Goal: Task Accomplishment & Management: Complete application form

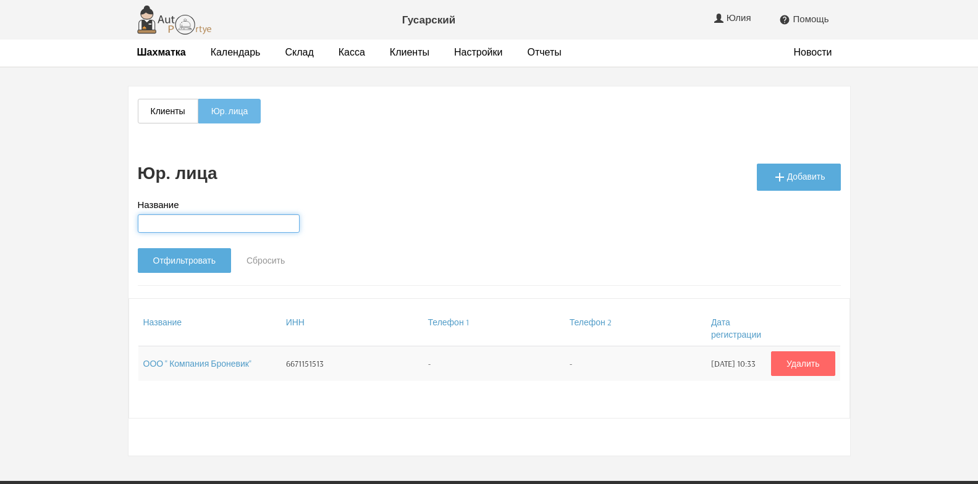
click at [212, 222] on input "Название" at bounding box center [219, 223] width 162 height 19
click at [792, 177] on link " Добавить" at bounding box center [798, 177] width 84 height 27
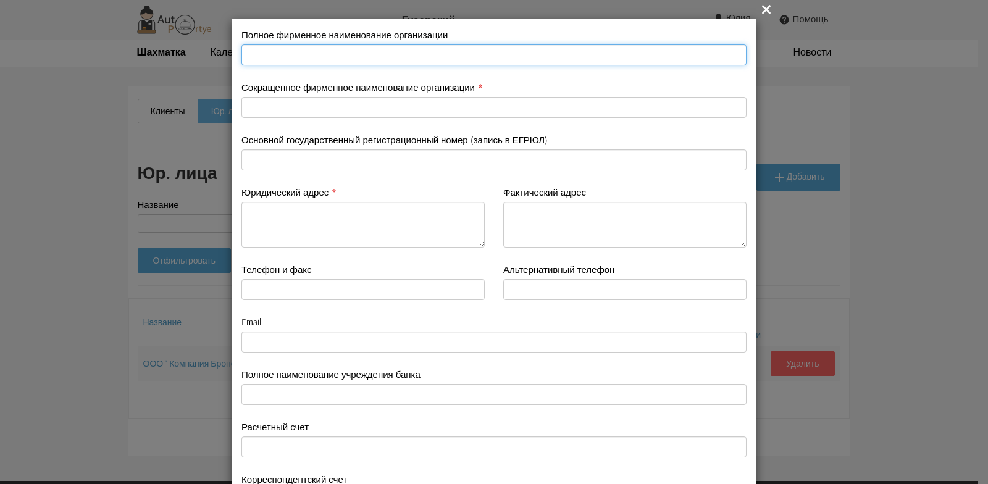
click at [259, 52] on input "text" at bounding box center [493, 54] width 505 height 21
type input "ООО " ДубльГис""
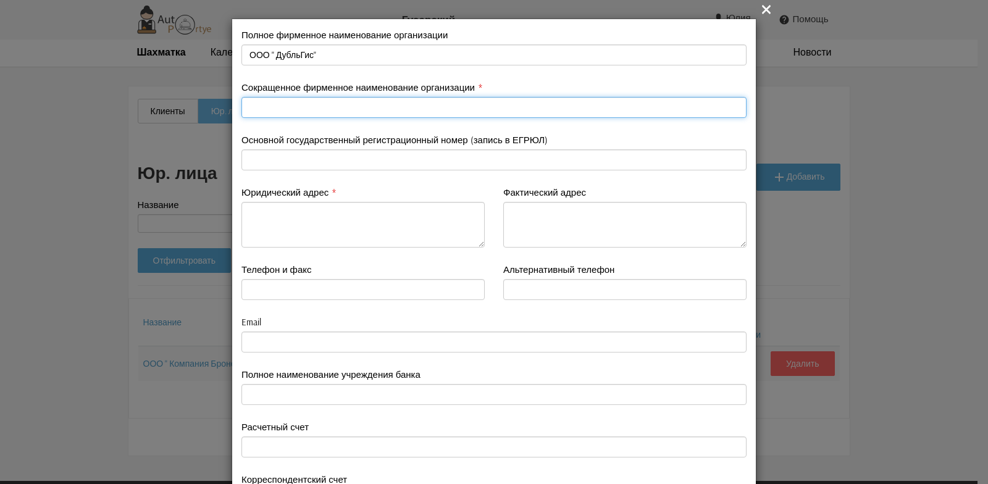
click at [264, 107] on input "text" at bounding box center [493, 107] width 505 height 21
type input "Отелло"
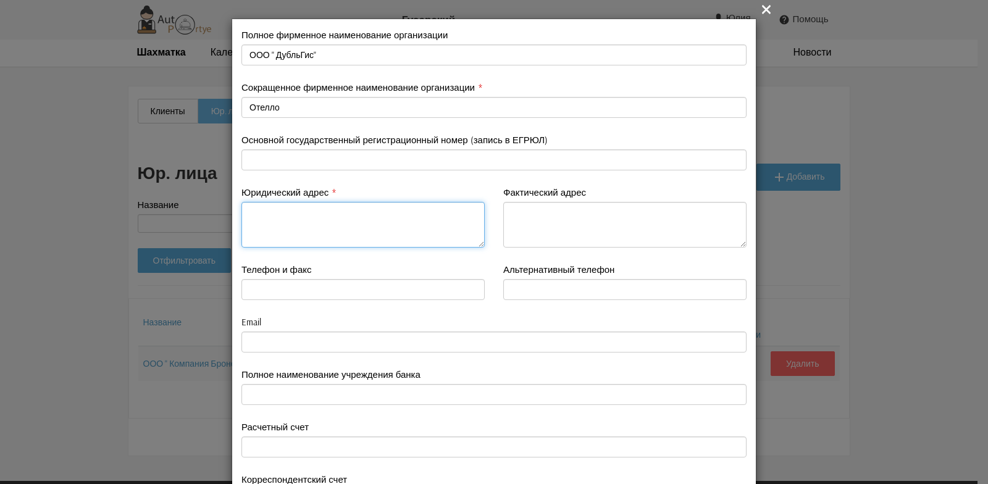
click at [271, 221] on textarea at bounding box center [362, 225] width 243 height 46
click at [274, 224] on textarea "Новосибирская обл. г. Новосибирск,пл им Карла Маркса, д. 7, этаж 13" at bounding box center [362, 225] width 243 height 46
drag, startPoint x: 242, startPoint y: 210, endPoint x: 306, endPoint y: 223, distance: 64.9
click at [306, 223] on textarea "Новосибирская обл. г. Новосибирск,пл им Карла Маркса, д. 7, этаж 13" at bounding box center [362, 225] width 243 height 46
type textarea "Новосибирская обл. г. Новосибирск,пл им Карла Маркса, д. 7, этаж 13"
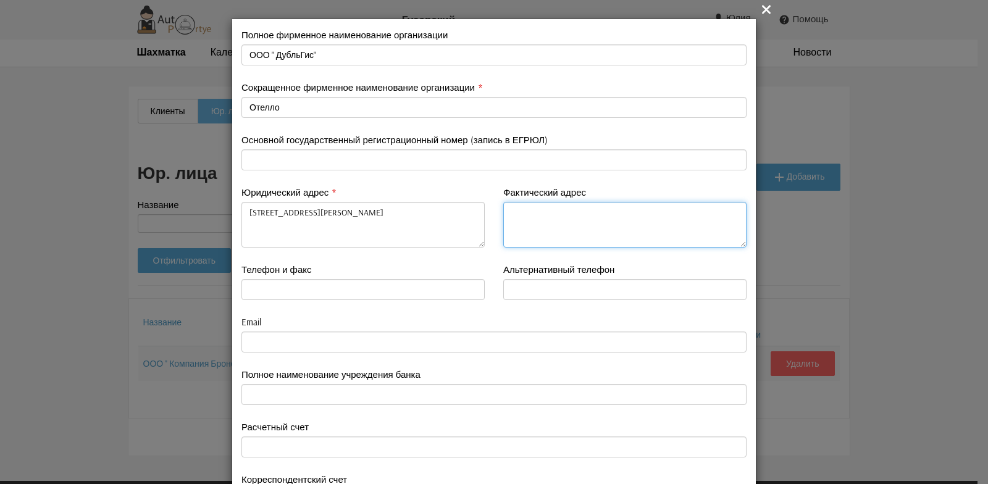
click at [526, 214] on textarea at bounding box center [624, 225] width 243 height 46
paste textarea "Новосибирская обл. г. Новосибирск,пл им Карла Маркса, д. 7, этаж 13"
type textarea "Новосибирская обл. г. Новосибирск,пл им Карла Маркса, д. 7, этаж 13"
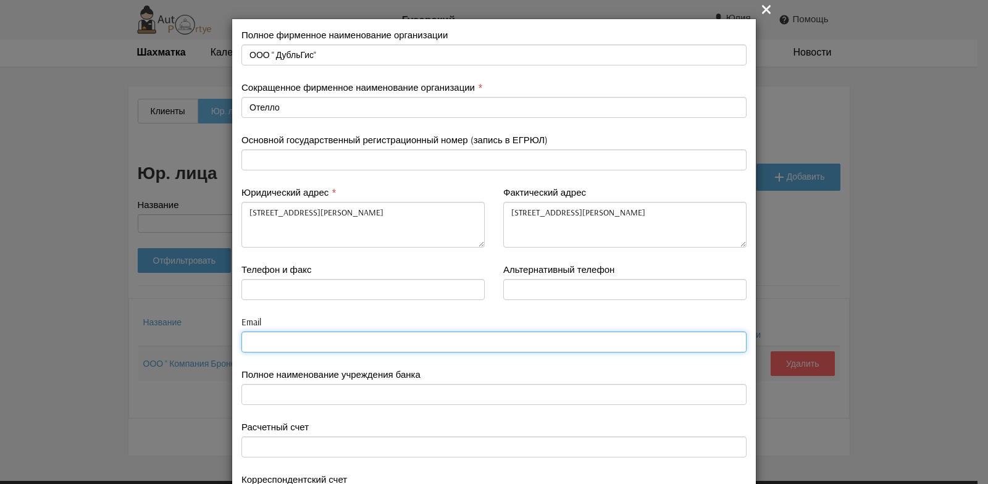
click at [256, 340] on input "email" at bounding box center [493, 342] width 505 height 21
paste input "no-reply@lk.otello.2gis.ru"
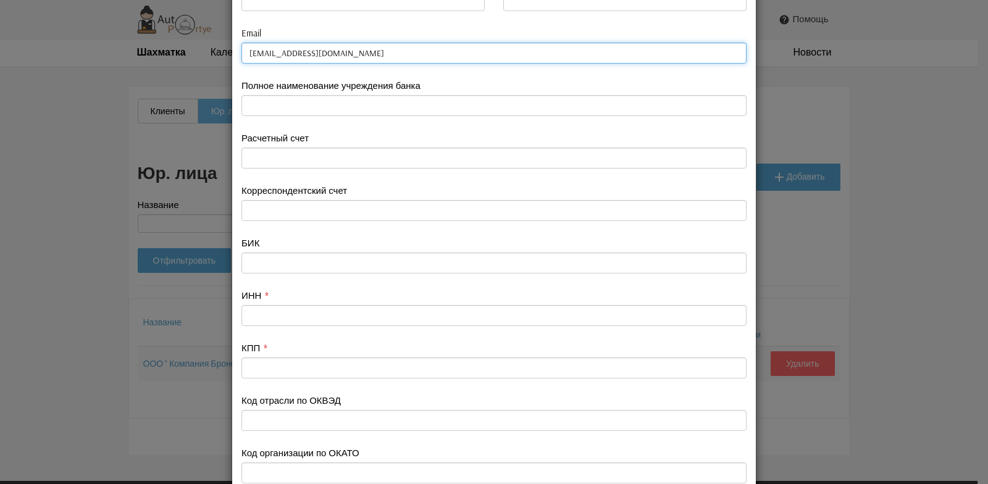
scroll to position [309, 0]
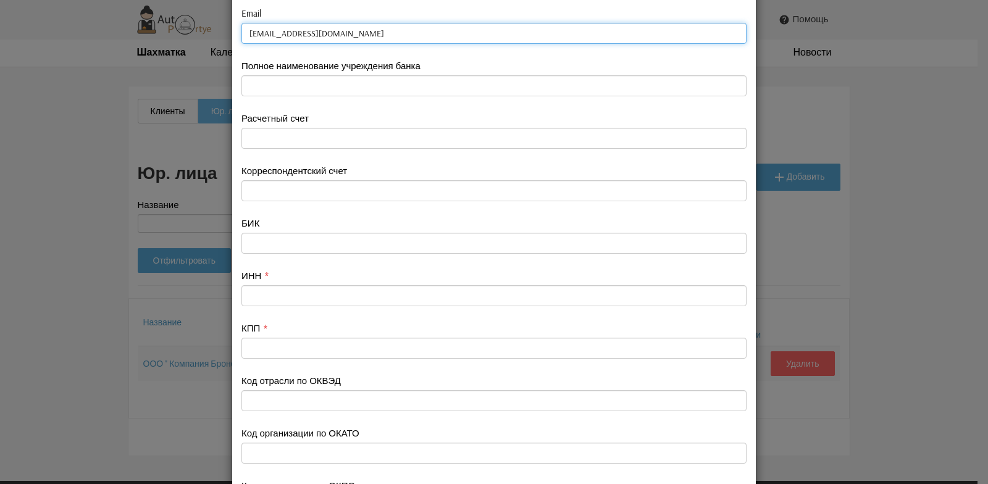
type input "no-reply@lk.otello.2gis.ru"
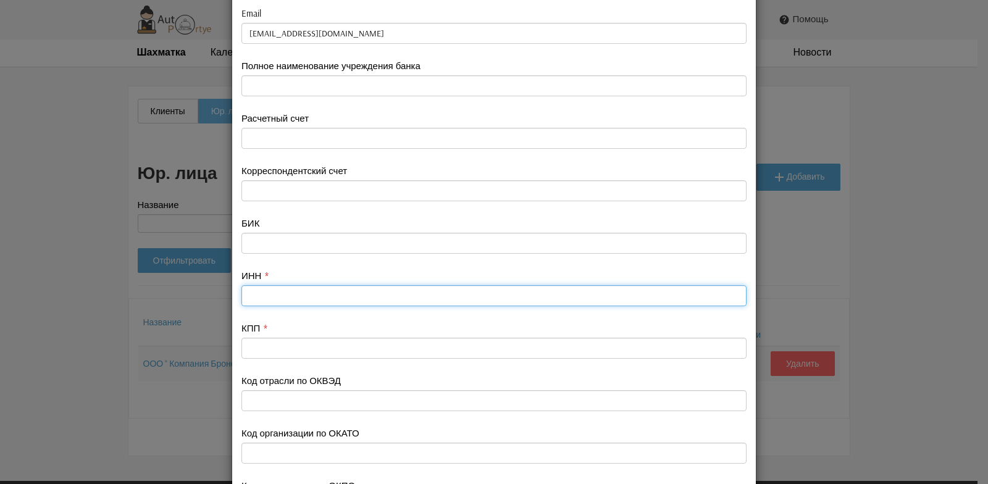
click at [265, 290] on input "text" at bounding box center [493, 295] width 505 height 21
type input "5405276278"
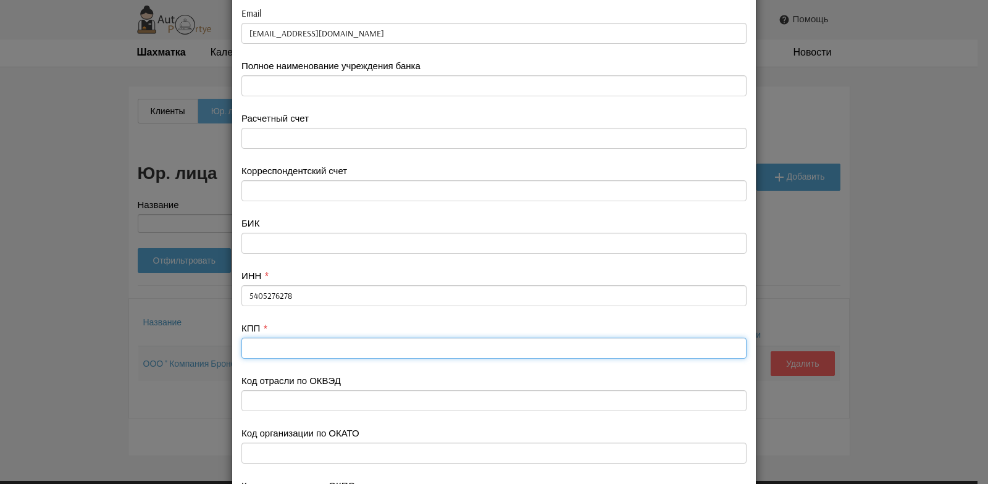
click at [254, 354] on input "text" at bounding box center [493, 348] width 505 height 21
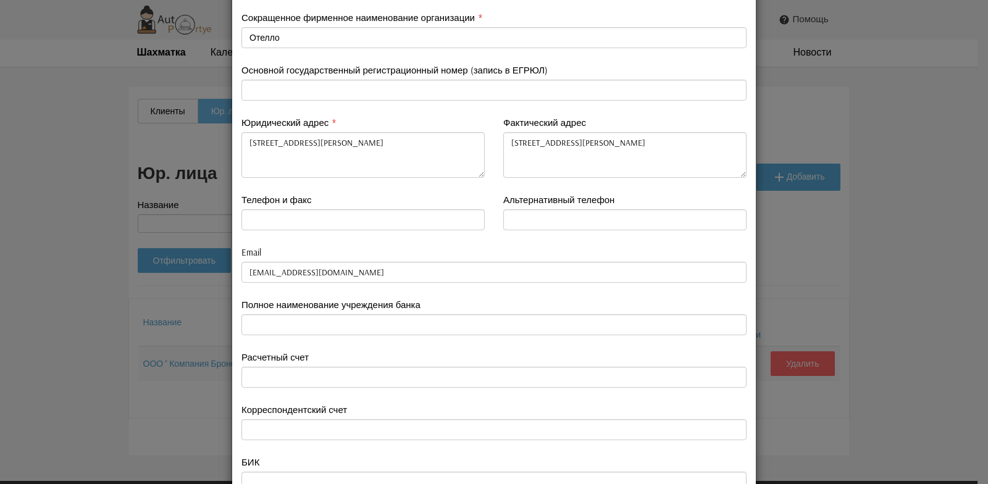
scroll to position [0, 0]
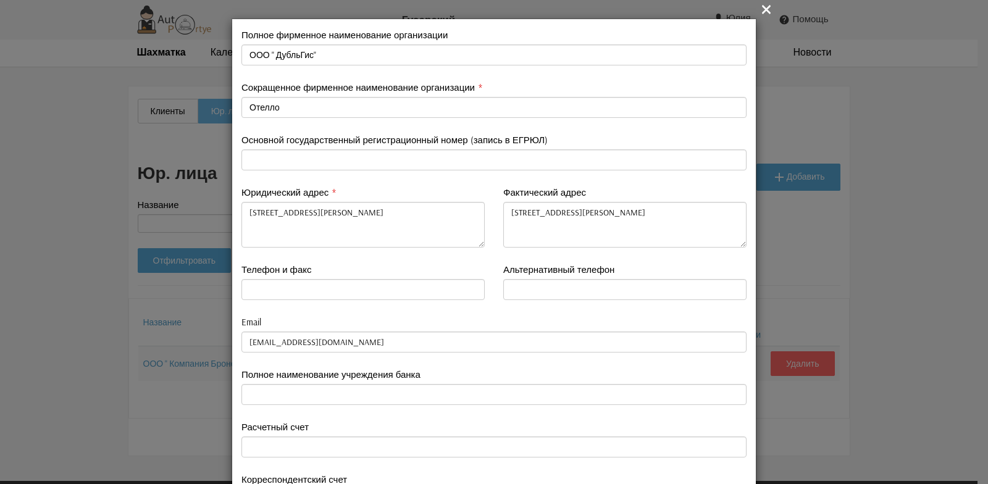
type input "997750001"
click at [243, 210] on textarea "Новосибирская обл. г. Новосибирск,пл им Карла Маркса, д. 7, этаж 13" at bounding box center [362, 225] width 243 height 46
type textarea "630048 Новосибирская обл. г. Новосибирск,пл им Карла Маркса, д. 7, этаж 13"
click at [503, 212] on textarea "Новосибирская обл. г. Новосибирск,пл им Карла Маркса, д. 7, этаж 13" at bounding box center [624, 225] width 243 height 46
type textarea "630048 Новосибирская обл. г. Новосибирск,пл им Карла Маркса, д. 7, этаж 13"
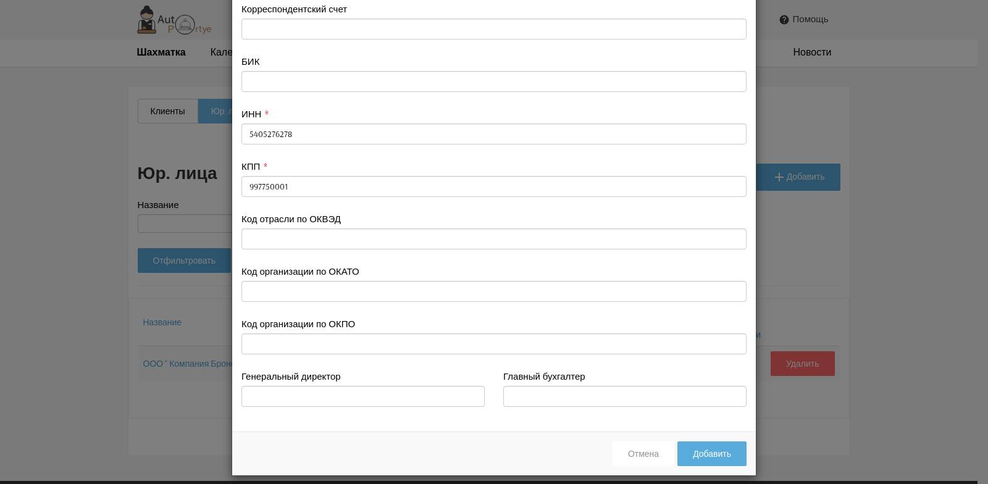
scroll to position [481, 0]
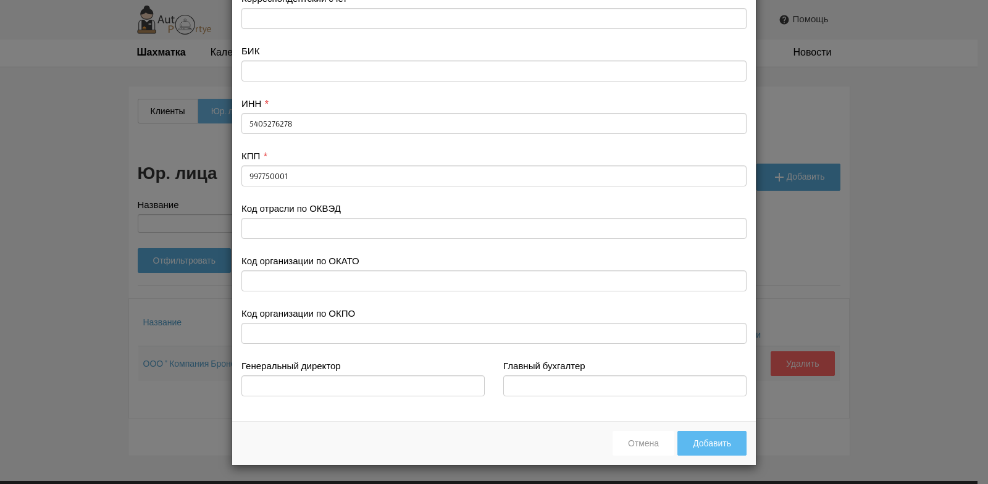
type textarea "630048 Новосибирская обл. г. Новосибирск,пл им Карла Маркса, д. 7, этаж 13"
click at [697, 446] on button "Добавить" at bounding box center [711, 443] width 69 height 25
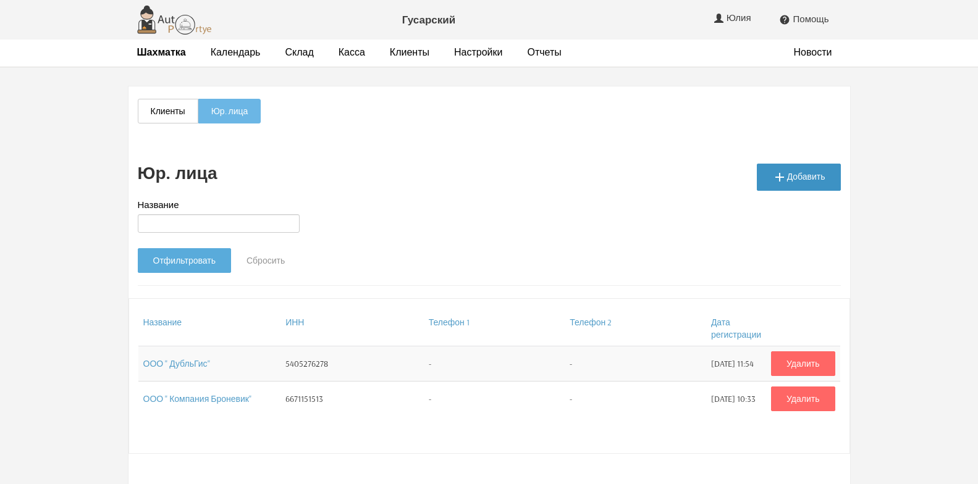
click at [798, 179] on link " Добавить" at bounding box center [798, 177] width 84 height 27
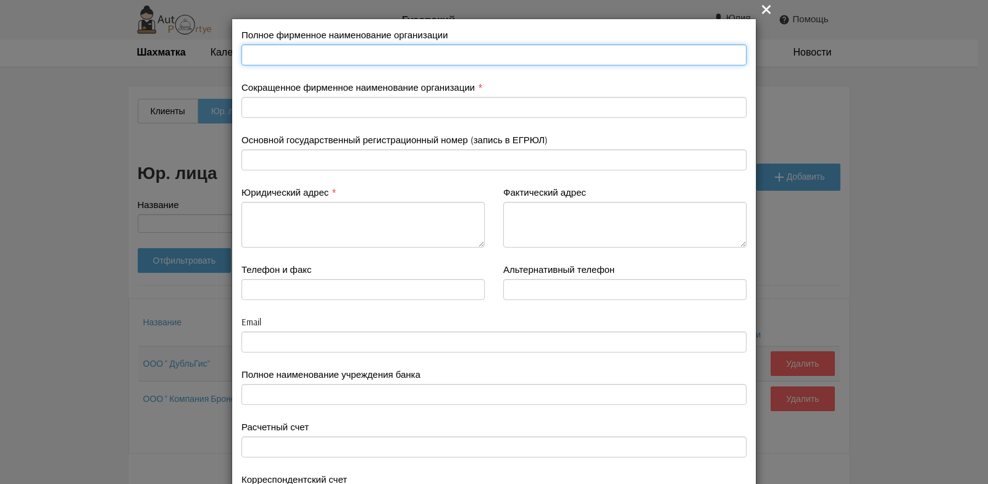
click at [251, 53] on input "text" at bounding box center [493, 54] width 505 height 21
type input "ООО " ВАЙТ ТРЕВЕЛ""
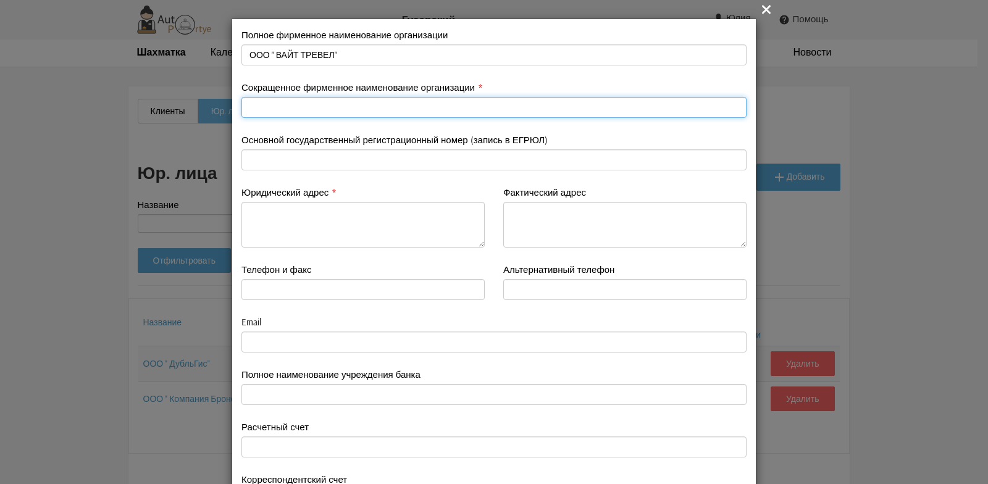
click at [262, 107] on input "text" at bounding box center [493, 107] width 505 height 21
type input "Вайт"
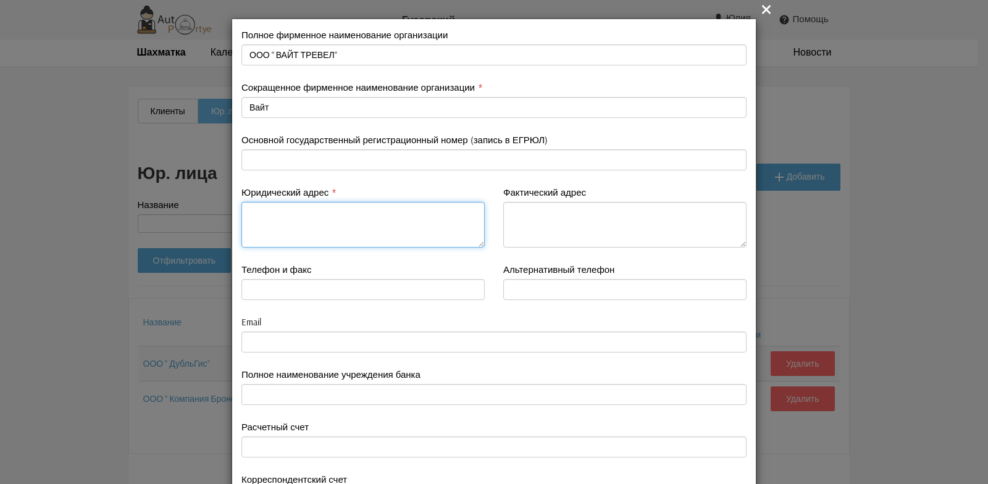
click at [273, 224] on textarea at bounding box center [362, 225] width 243 height 46
click at [259, 214] on textarea at bounding box center [362, 225] width 243 height 46
type textarea "Москва"
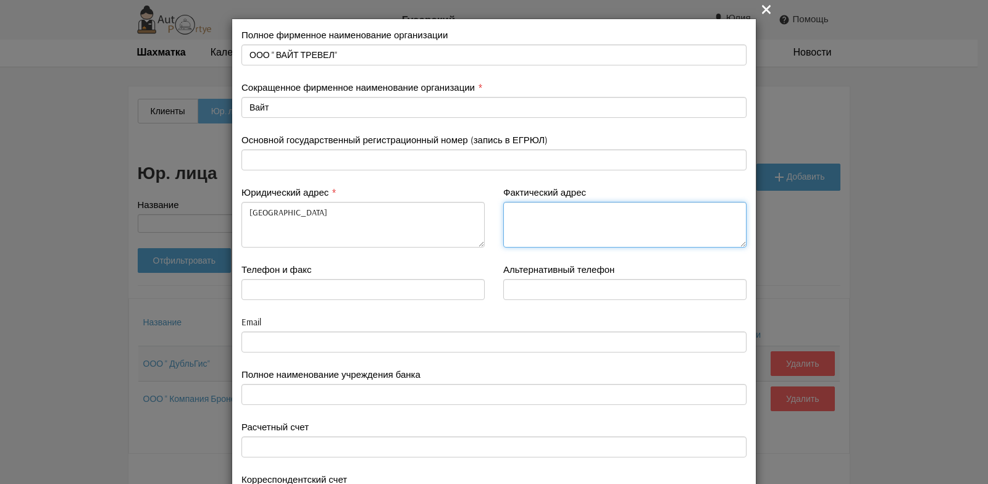
click at [524, 221] on textarea at bounding box center [624, 225] width 243 height 46
type textarea "Москва"
click at [353, 325] on div "Email" at bounding box center [493, 334] width 505 height 37
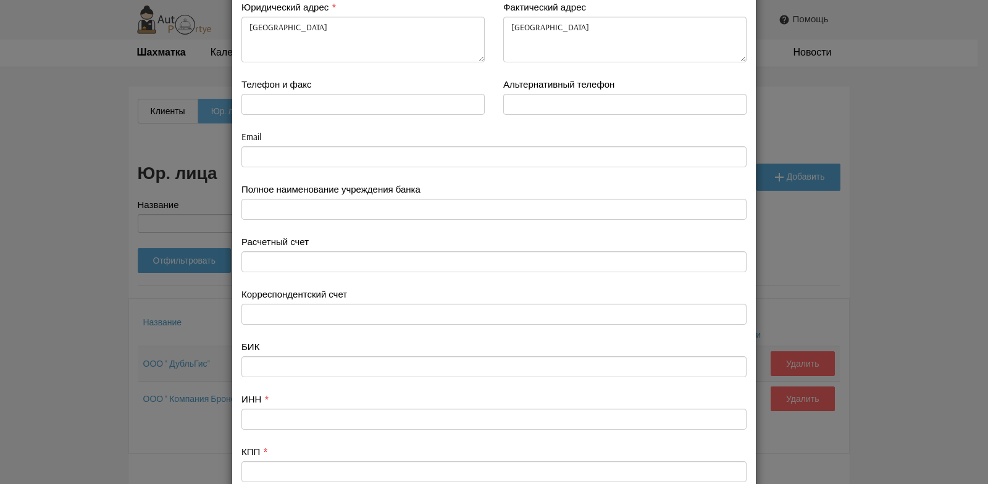
scroll to position [247, 0]
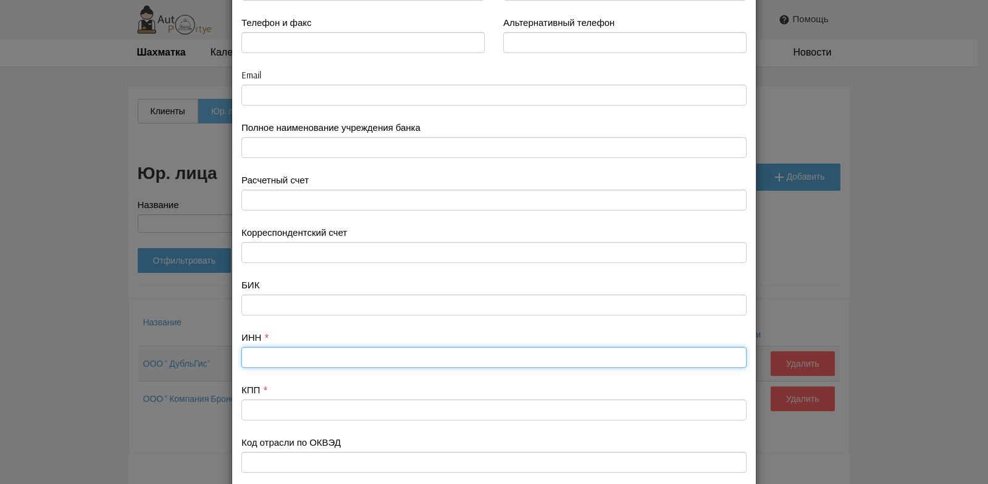
click at [270, 360] on input "text" at bounding box center [493, 357] width 505 height 21
type input "77007770166"
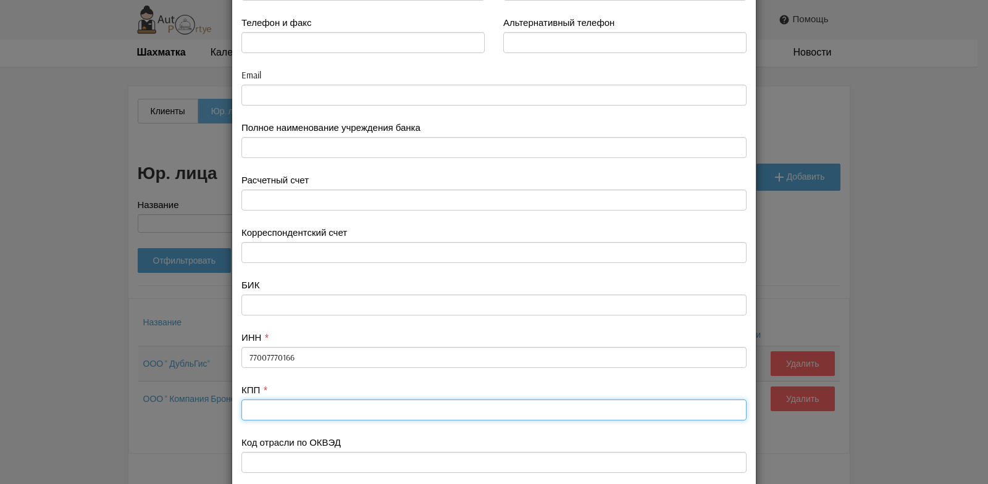
click at [259, 408] on input "text" at bounding box center [493, 410] width 505 height 21
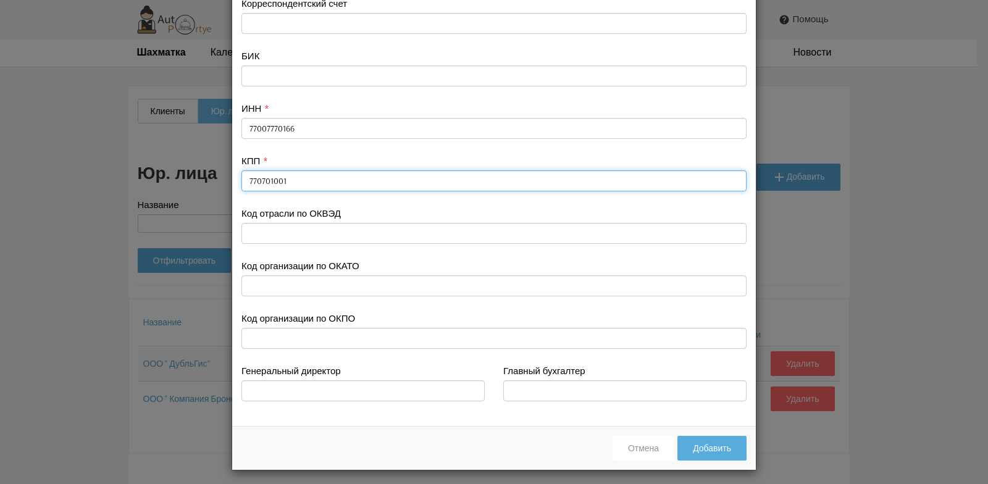
scroll to position [481, 0]
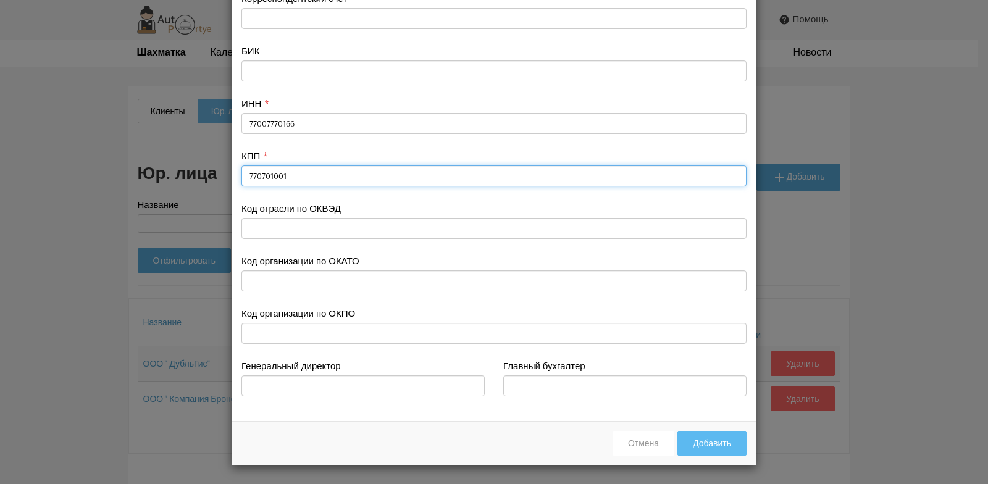
type input "770701001"
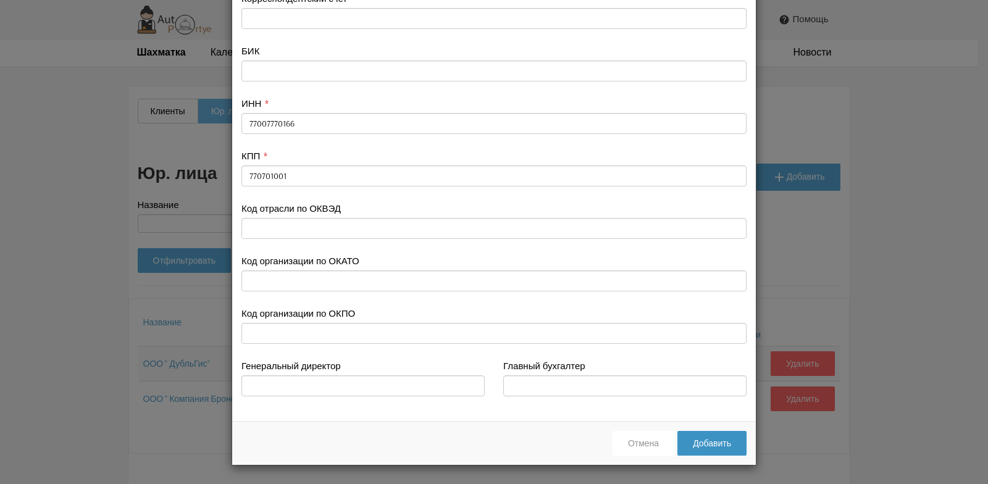
click at [702, 446] on button "Добавить" at bounding box center [711, 443] width 69 height 25
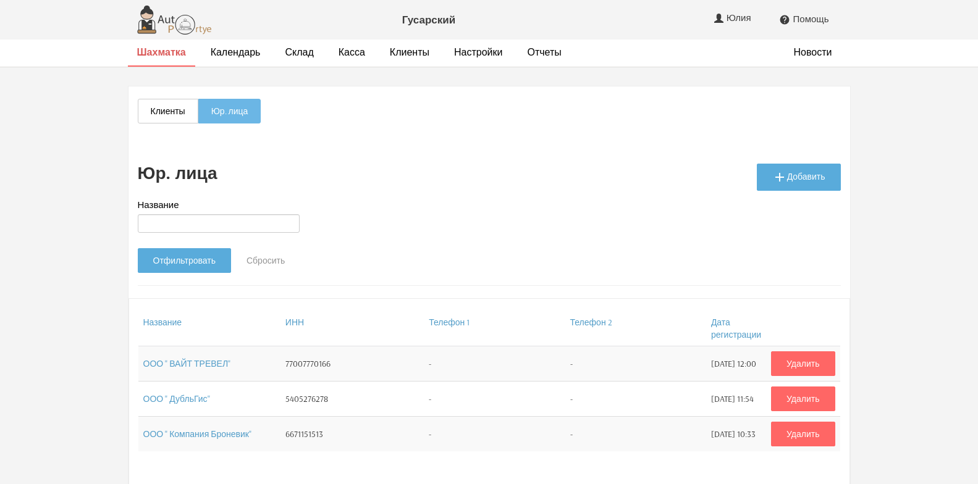
click at [161, 55] on strong "Шахматка" at bounding box center [161, 52] width 49 height 12
click at [797, 171] on link " Добавить" at bounding box center [798, 177] width 84 height 27
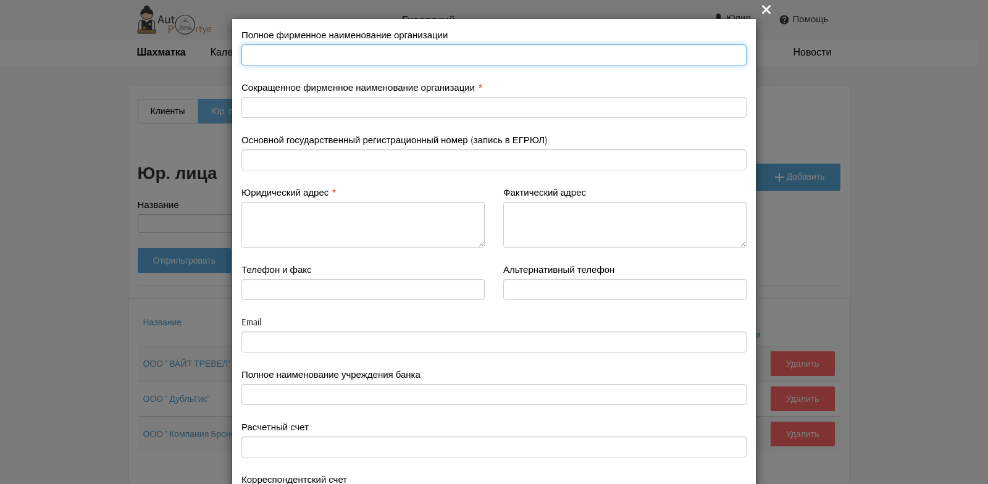
click at [264, 52] on input "text" at bounding box center [493, 54] width 505 height 21
type input "ООО " Т-Путешествия""
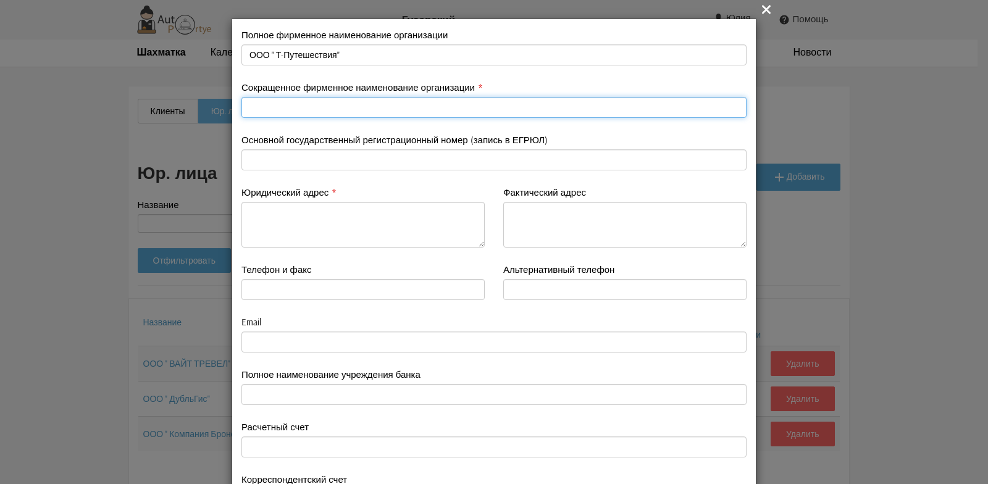
click at [261, 106] on input "text" at bounding box center [493, 107] width 505 height 21
type input "Тбанк"
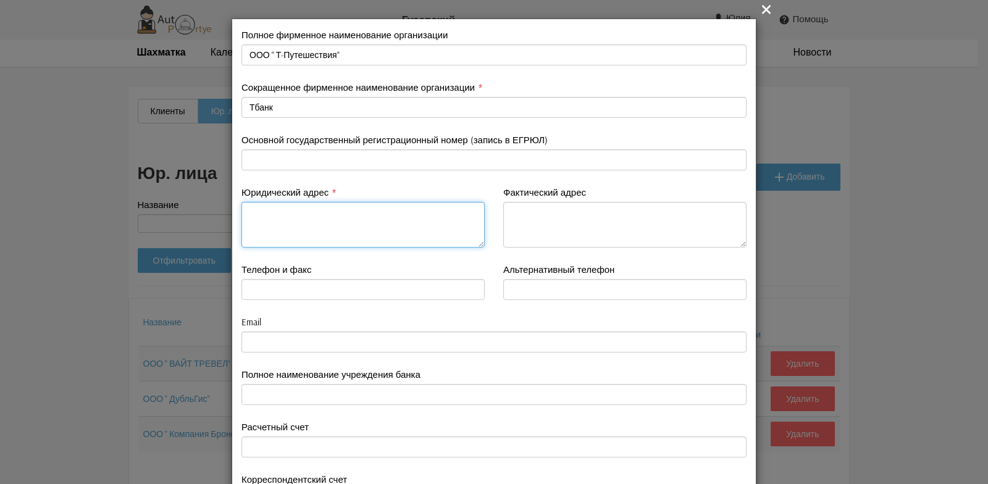
click at [278, 222] on textarea at bounding box center [362, 225] width 243 height 46
type textarea "[GEOGRAPHIC_DATA]"
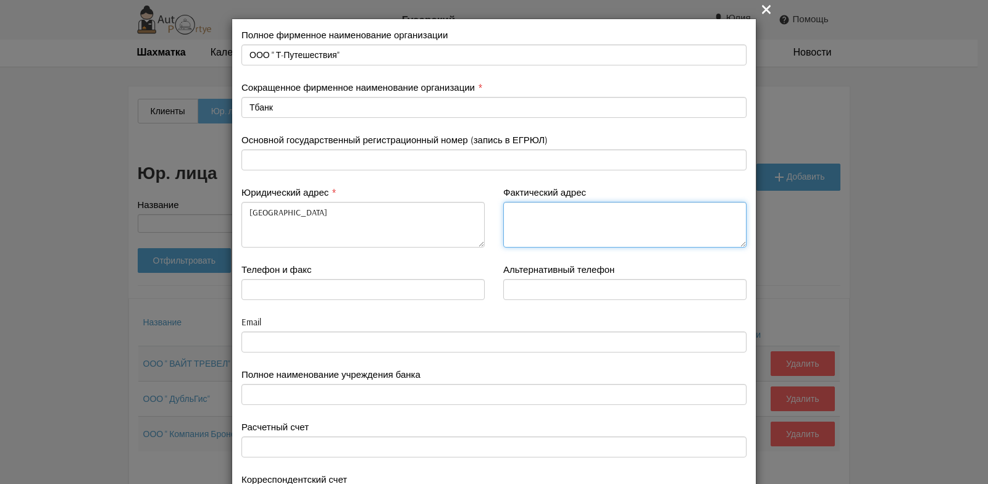
click at [532, 222] on textarea at bounding box center [624, 225] width 243 height 46
type textarea "Москва"
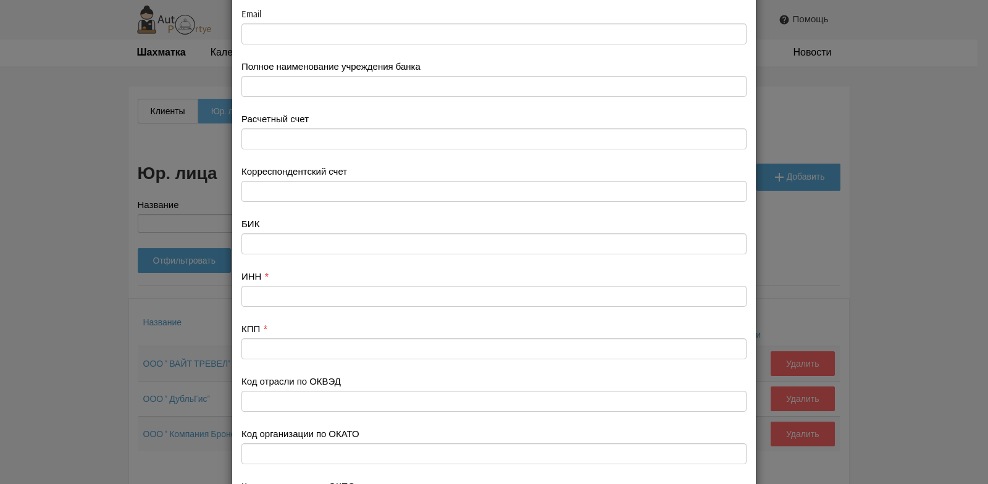
scroll to position [309, 0]
type textarea "Москва"
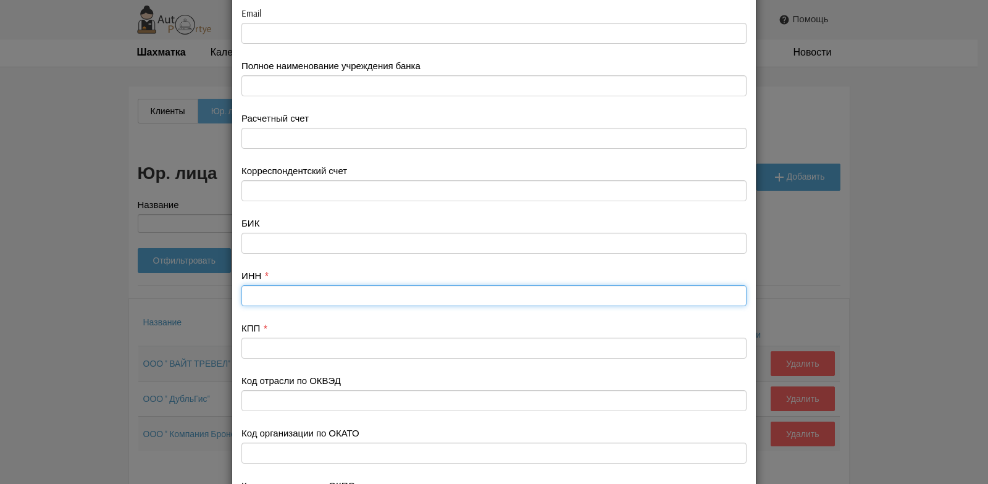
click at [276, 296] on input "text" at bounding box center [493, 295] width 505 height 21
type input "7743397341"
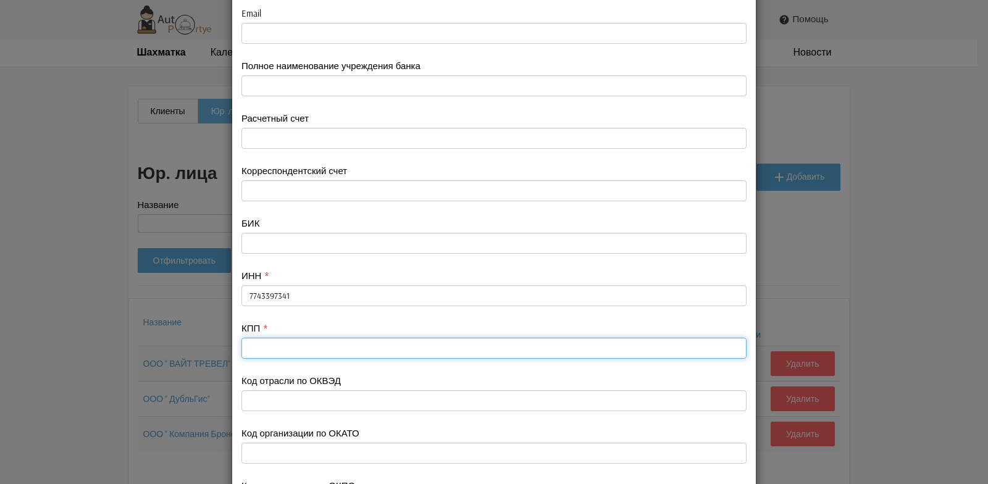
click at [248, 345] on input "text" at bounding box center [493, 348] width 505 height 21
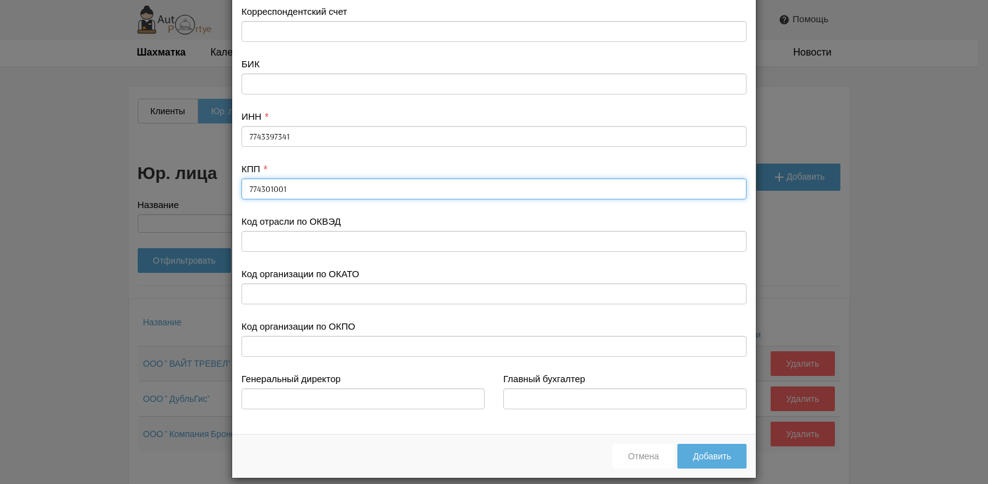
scroll to position [481, 0]
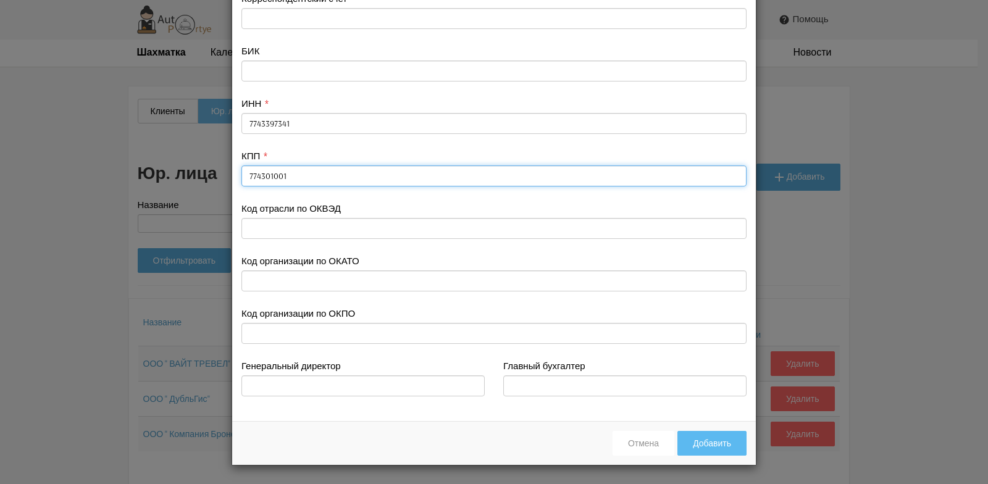
type input "774301001"
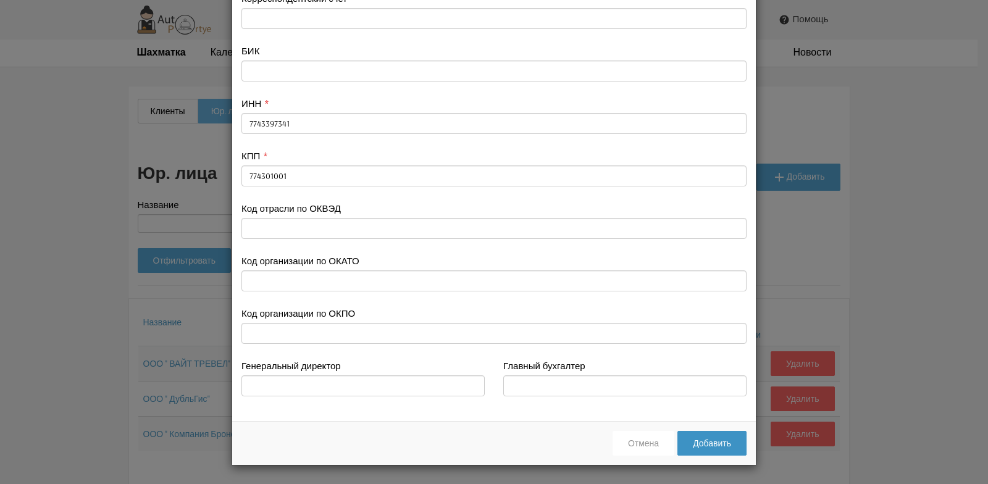
click at [715, 442] on button "Добавить" at bounding box center [711, 443] width 69 height 25
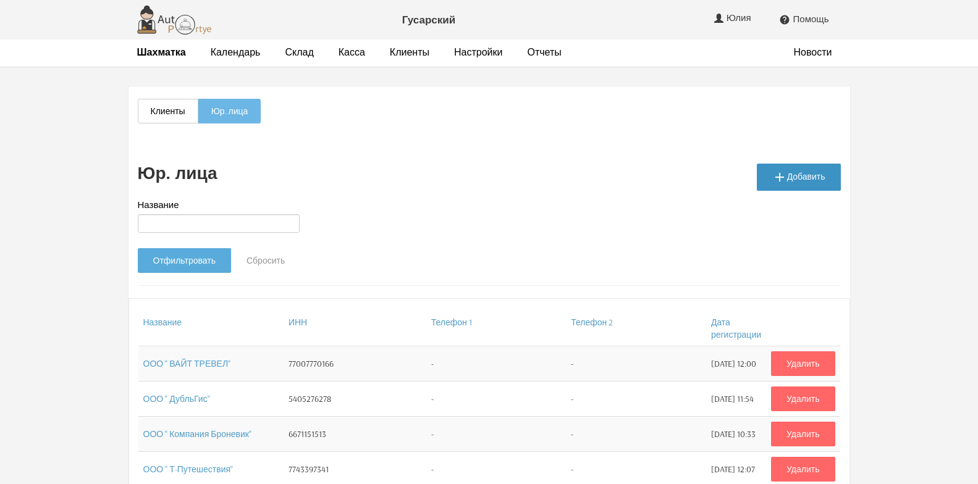
click at [796, 176] on link " Добавить" at bounding box center [798, 177] width 84 height 27
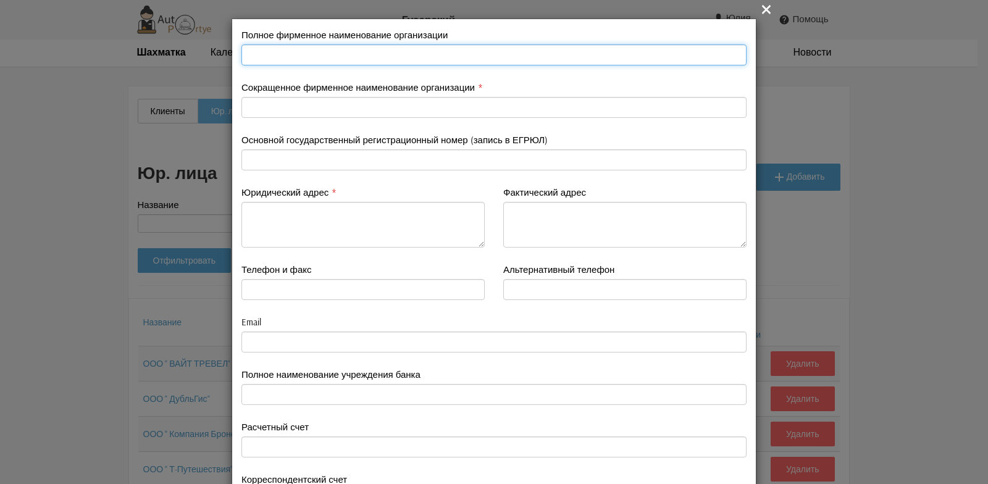
click at [278, 59] on input "text" at bounding box center [493, 54] width 505 height 21
type input "ООО " Яндекс.Вертикали""
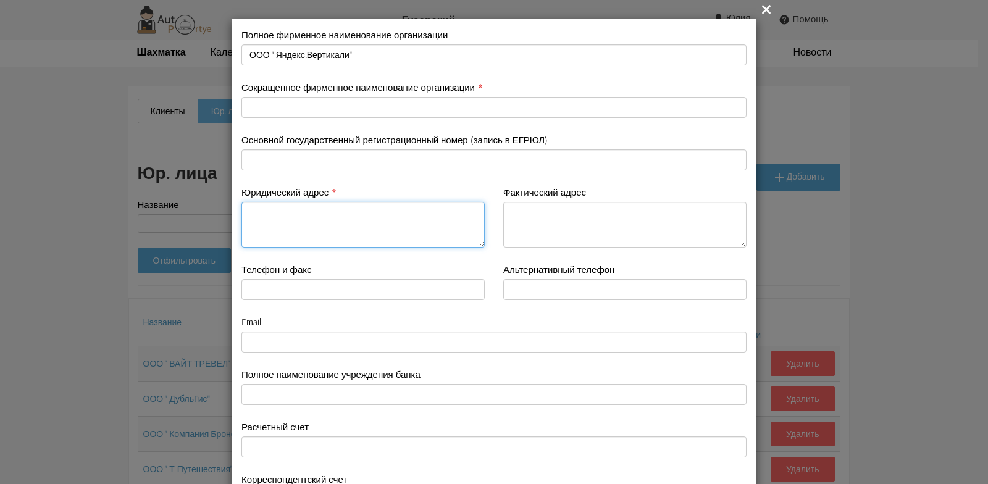
click at [250, 225] on textarea at bounding box center [362, 225] width 243 height 46
type textarea "[STREET_ADDRESS]"
click at [379, 170] on div "Основной государственный регистрационный номер (запись в ЕГРЮЛ)" at bounding box center [494, 159] width 524 height 52
drag, startPoint x: 243, startPoint y: 213, endPoint x: 451, endPoint y: 213, distance: 208.1
click at [451, 213] on textarea "115035 г. Москва,ул. Садовническая,д.82,стр.2,пом.3А06" at bounding box center [362, 225] width 243 height 46
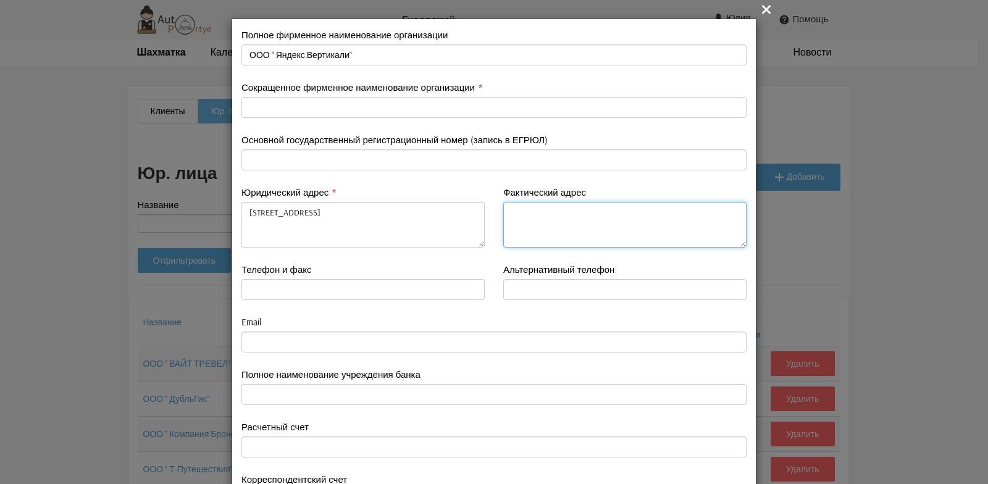
click at [513, 217] on textarea at bounding box center [624, 225] width 243 height 46
paste textarea "115035 г. Москва,ул. Садовническая,д.82,стр.2,пом.3А06"
type textarea "115035 г. Москва,ул. Садовническая,д.82,стр.2,пом.3А06"
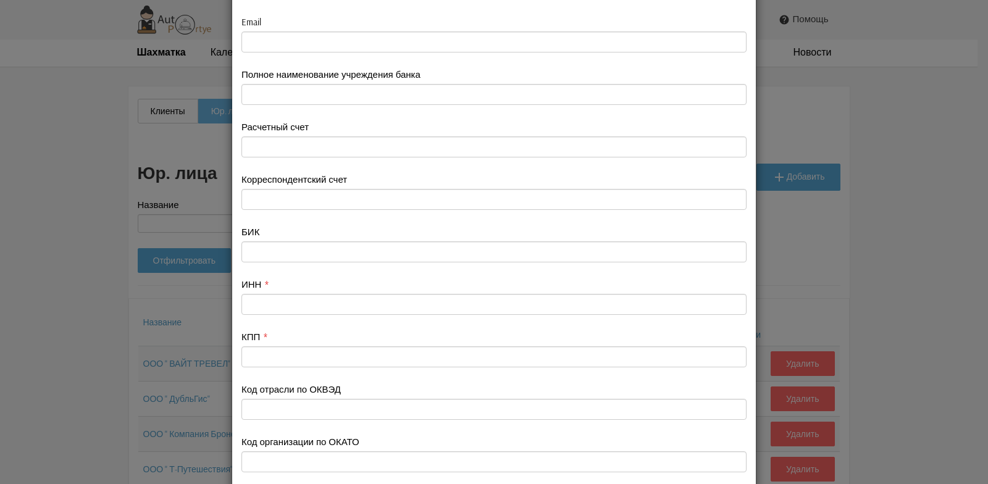
scroll to position [309, 0]
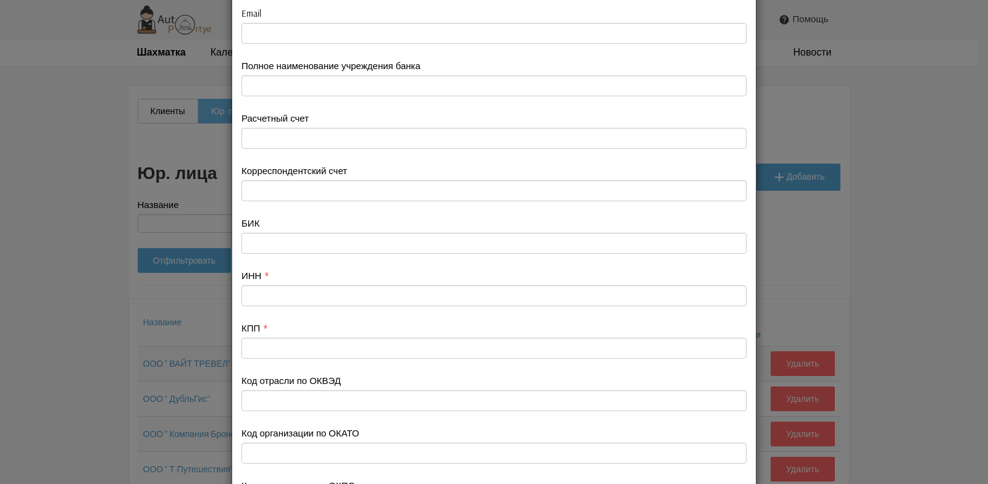
type textarea "115035 г. Москва,ул. Садовническая,д.82,стр.2,пом.3А06"
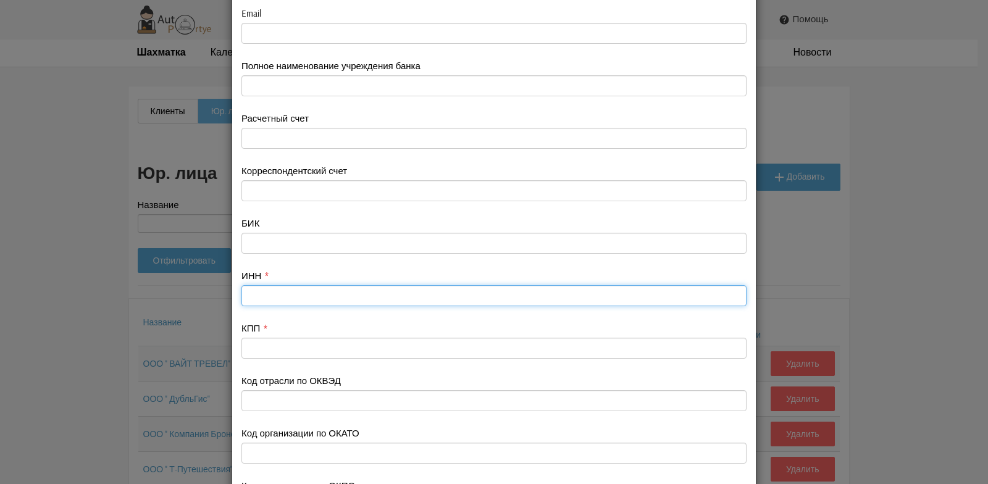
click at [248, 292] on input "text" at bounding box center [493, 295] width 505 height 21
type input "7704340327"
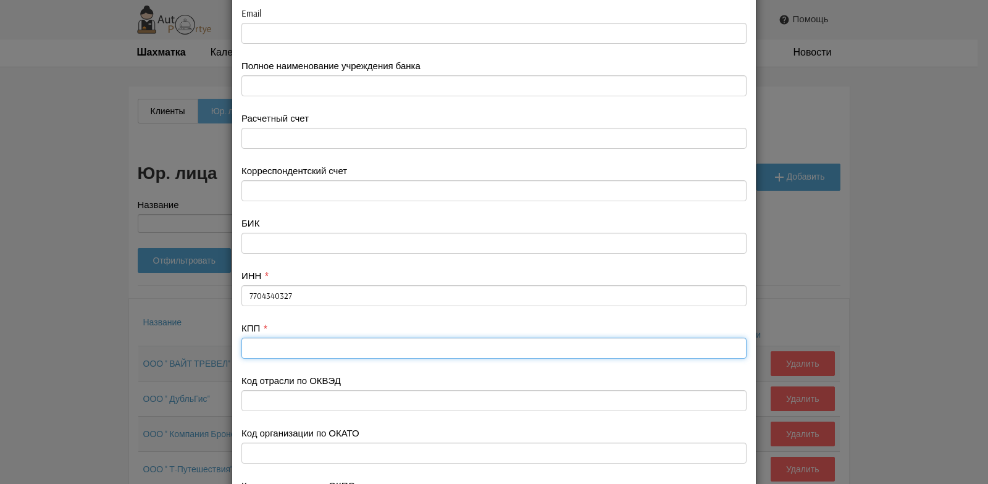
click at [262, 353] on input "text" at bounding box center [493, 348] width 505 height 21
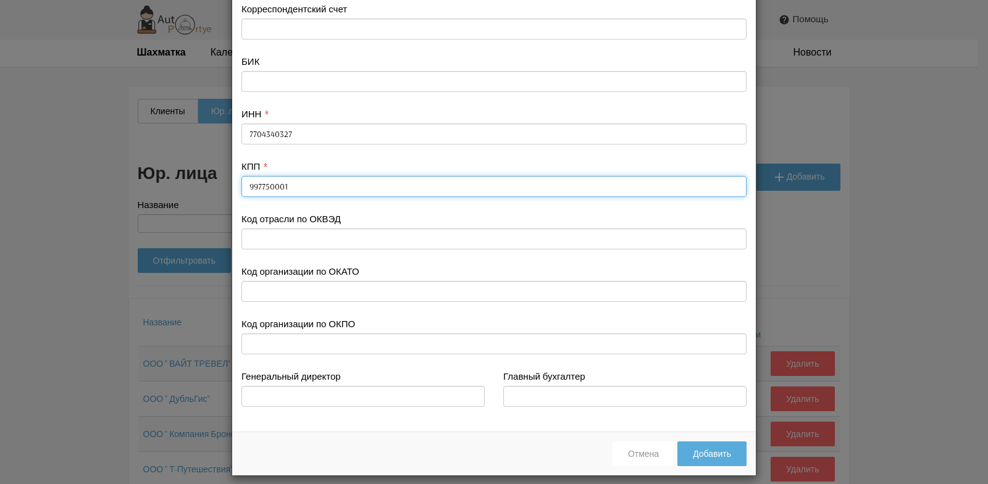
scroll to position [481, 0]
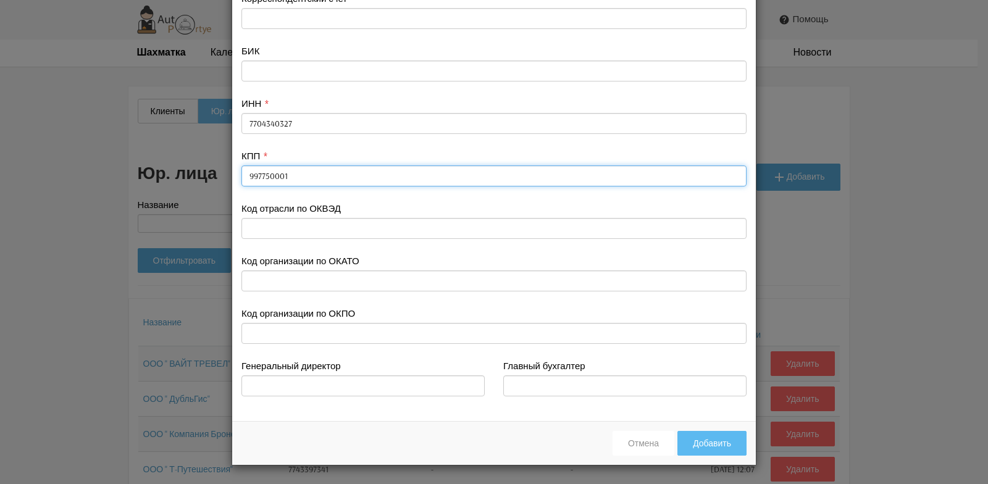
type input "997750001"
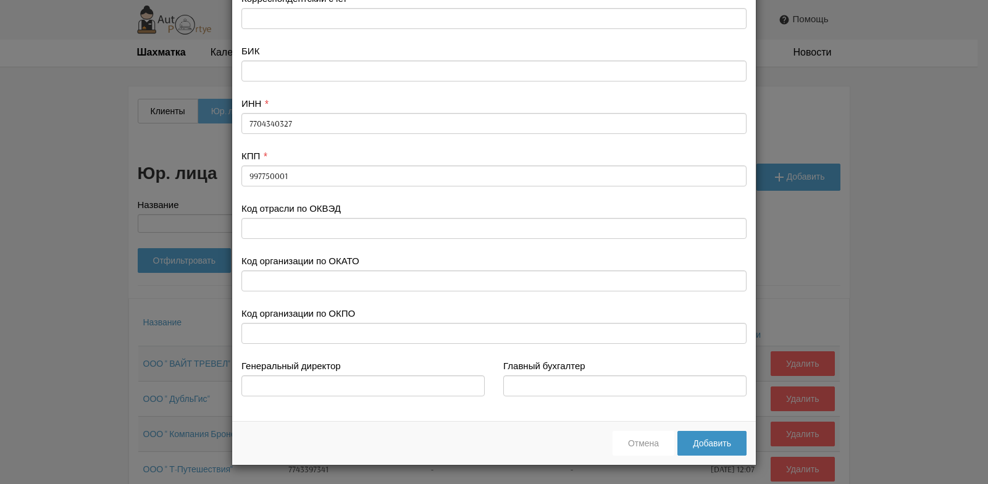
click at [702, 443] on button "Добавить" at bounding box center [711, 443] width 69 height 25
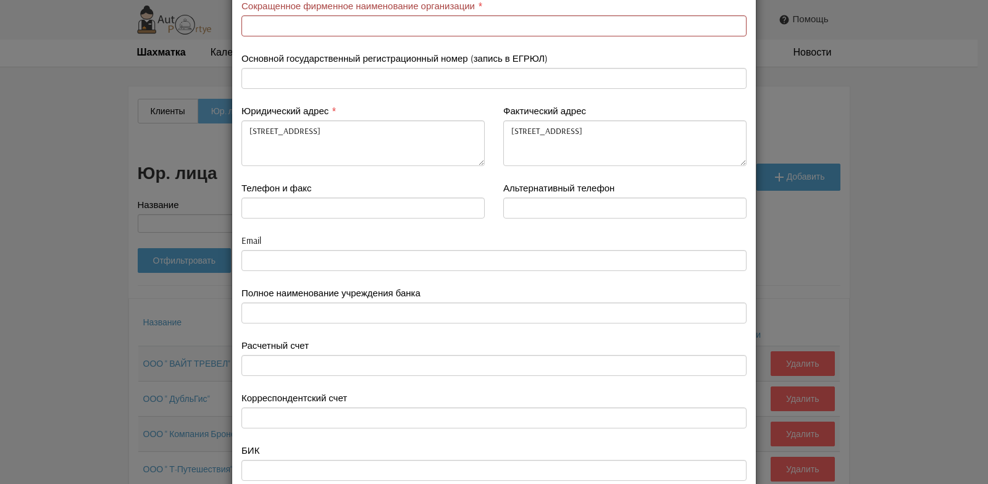
scroll to position [0, 0]
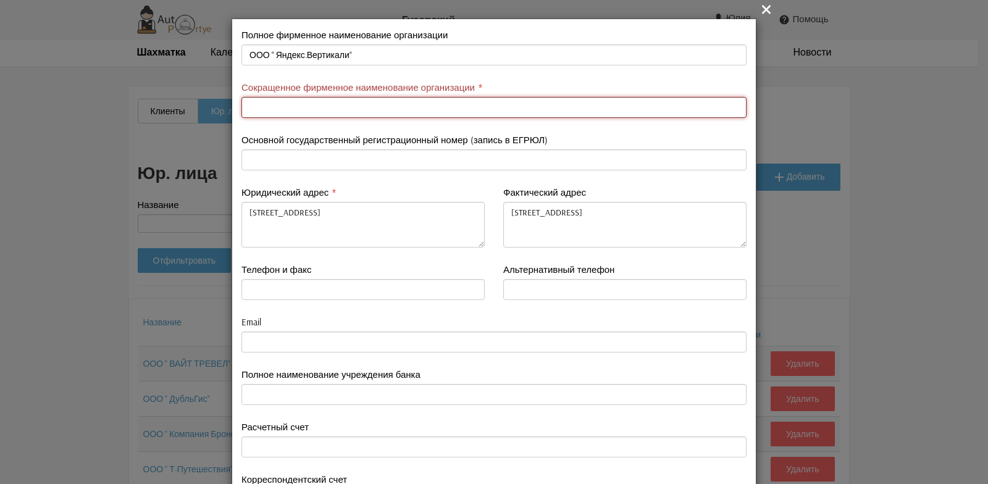
click at [258, 108] on input "text" at bounding box center [493, 107] width 505 height 21
type input "Яндекс"
click at [551, 136] on div "Основной государственный регистрационный номер (запись в ЕГРЮЛ)" at bounding box center [493, 151] width 505 height 37
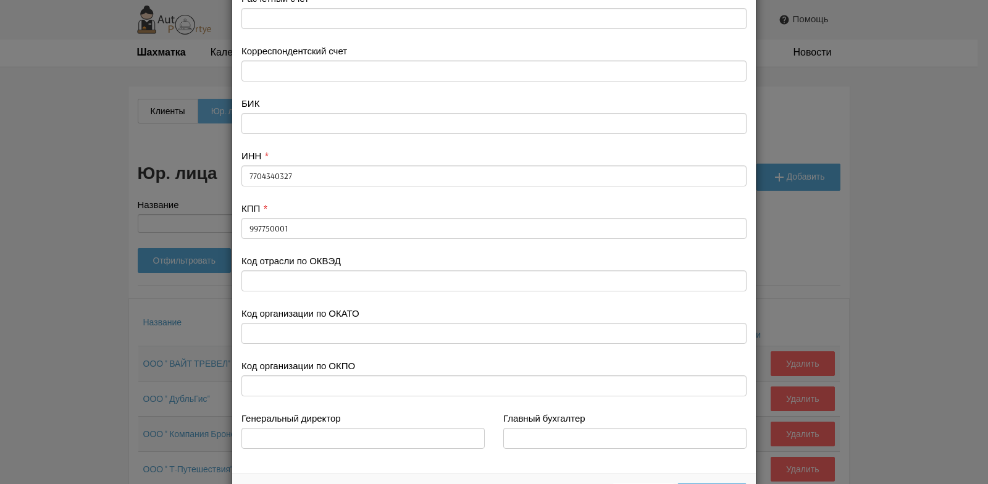
scroll to position [481, 0]
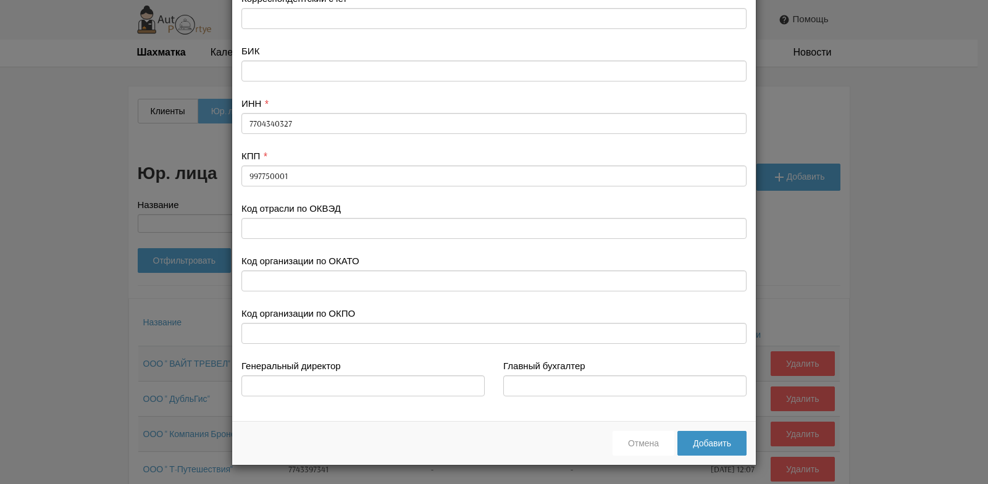
click at [702, 442] on button "Добавить" at bounding box center [711, 443] width 69 height 25
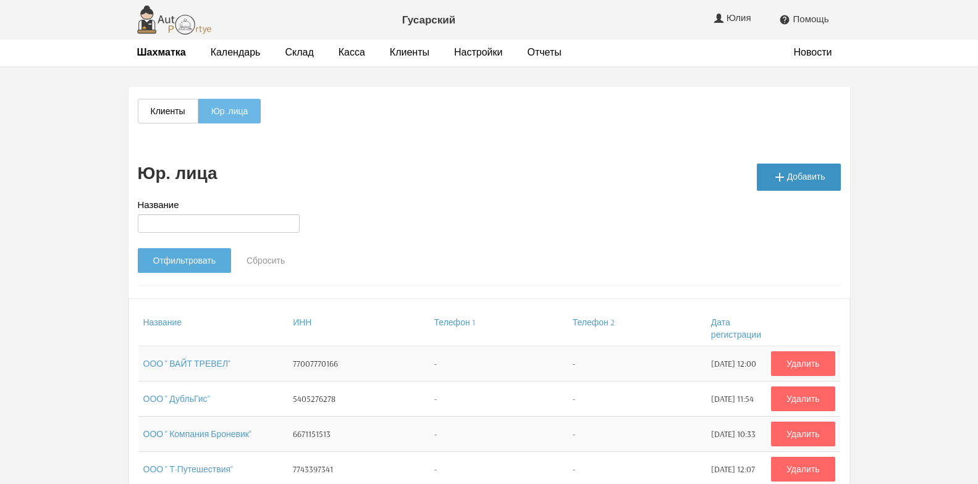
click at [797, 174] on link " Добавить" at bounding box center [798, 177] width 84 height 27
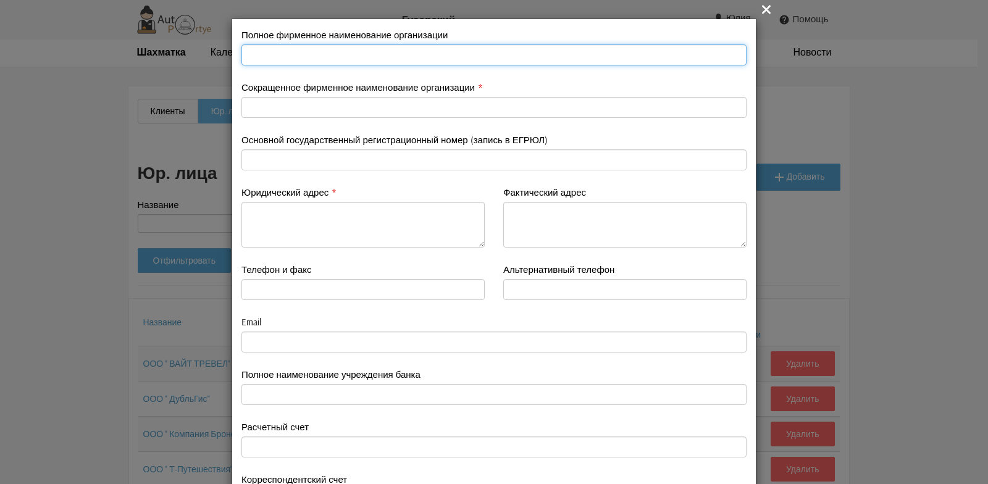
click at [282, 59] on input "text" at bounding box center [493, 54] width 505 height 21
type input "ООО " ХБ-ПРО""
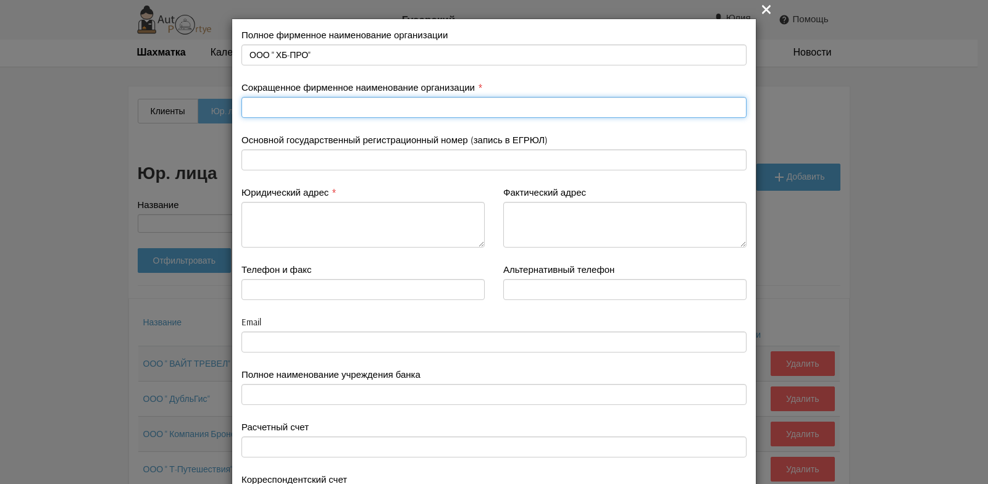
click at [261, 109] on input "text" at bounding box center [493, 107] width 505 height 21
type input "ХБ"
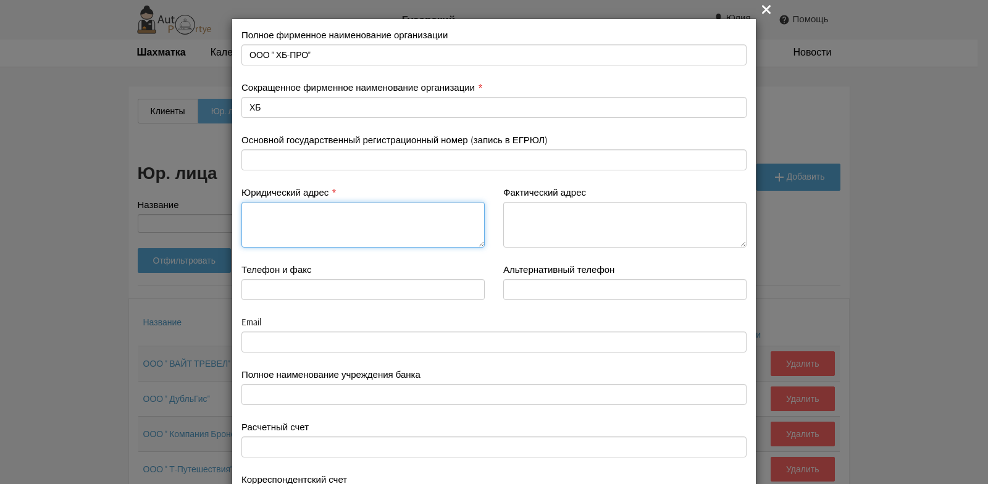
click at [265, 226] on textarea at bounding box center [362, 225] width 243 height 46
drag, startPoint x: 244, startPoint y: 214, endPoint x: 442, endPoint y: 213, distance: 198.2
click at [442, 213] on textarea "127006. г.Москва, ул. Малая Дмитровка,д.23/15, стр.1." at bounding box center [362, 225] width 243 height 46
type textarea "127006. г.Москва, ул. Малая Дмитровка,д.23/15, стр.1."
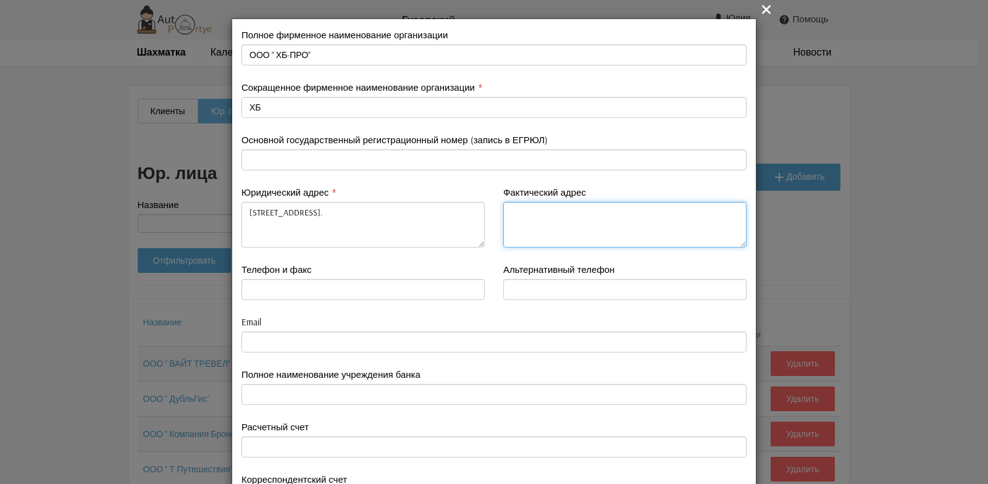
click at [516, 220] on textarea at bounding box center [624, 225] width 243 height 46
paste textarea "127006. г.Москва, ул. Малая Дмитровка,д.23/15, стр.1."
type textarea "127006. г.Москва, ул. Малая Дмитровка,д.23/15, стр.1."
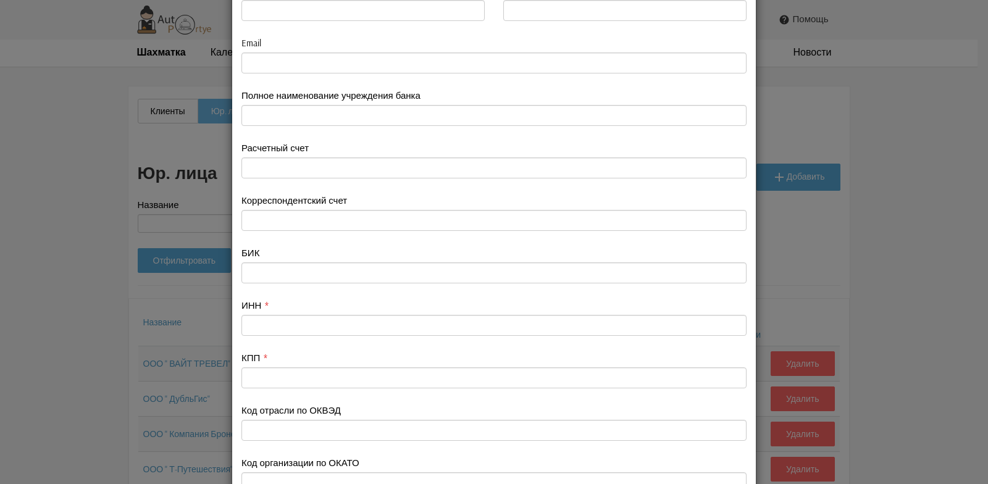
scroll to position [309, 0]
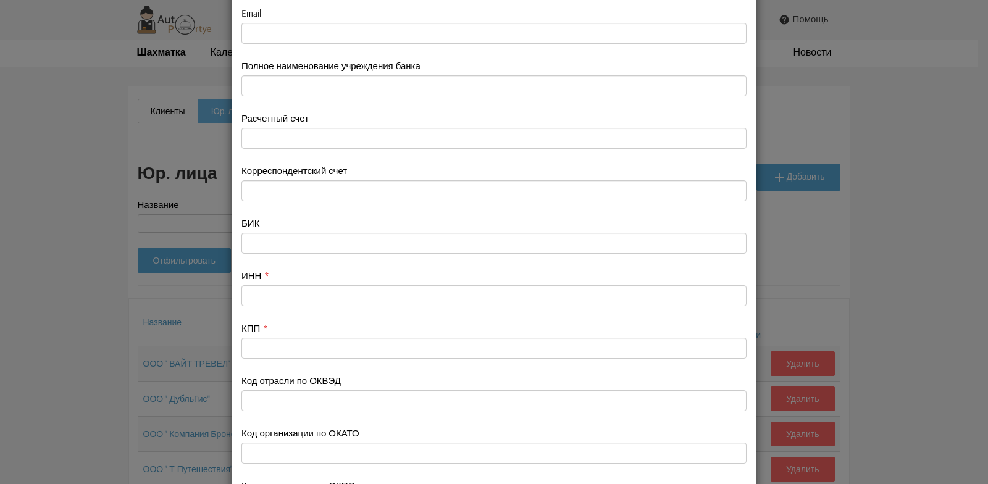
type textarea "127006. г.Москва, ул. Малая Дмитровка,д.23/15, стр.1."
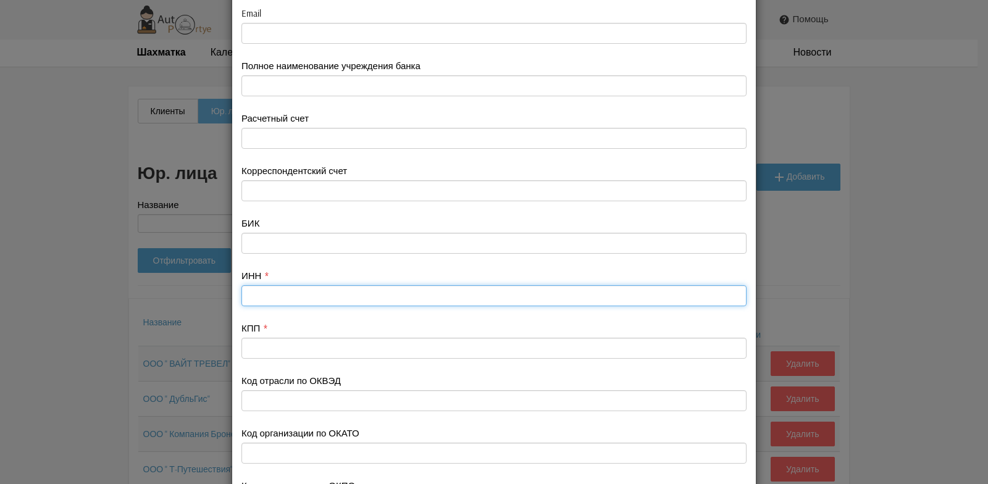
click at [257, 294] on input "text" at bounding box center [493, 295] width 505 height 21
type input "7727427920"
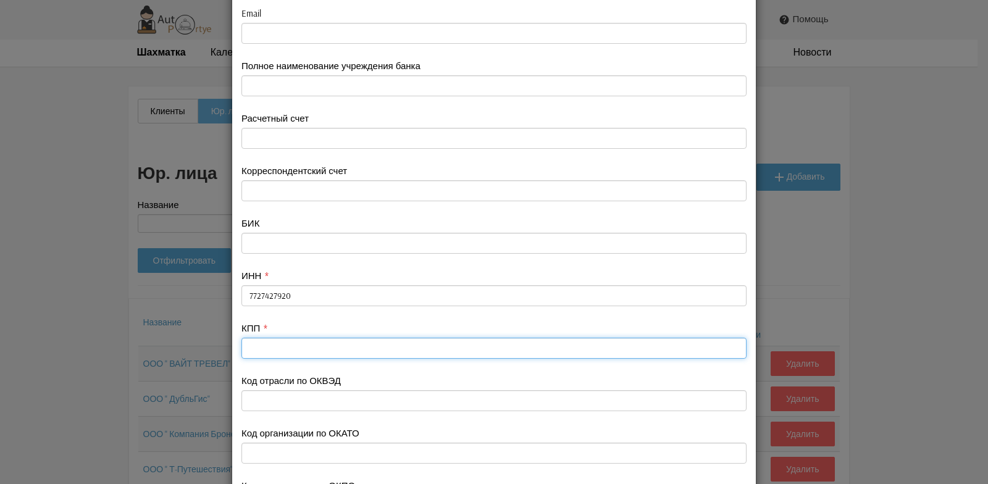
click at [255, 349] on input "text" at bounding box center [493, 348] width 505 height 21
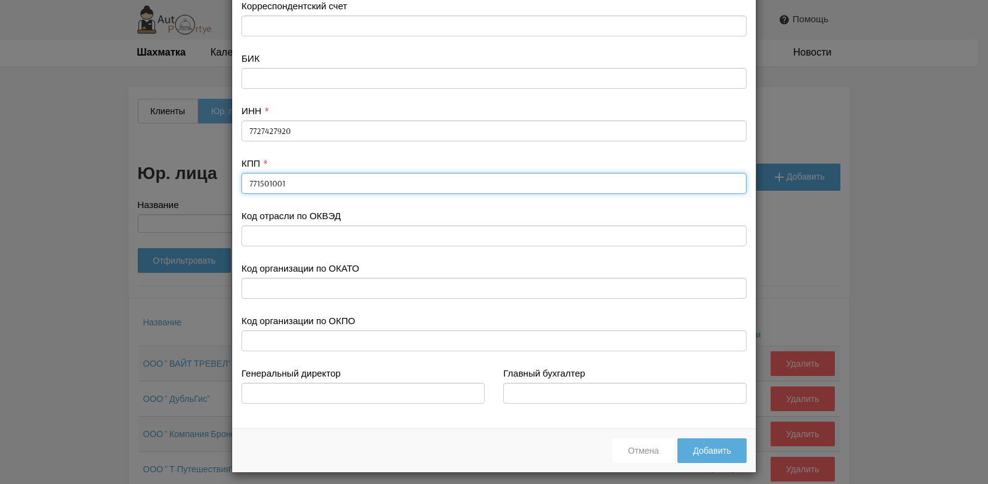
scroll to position [481, 0]
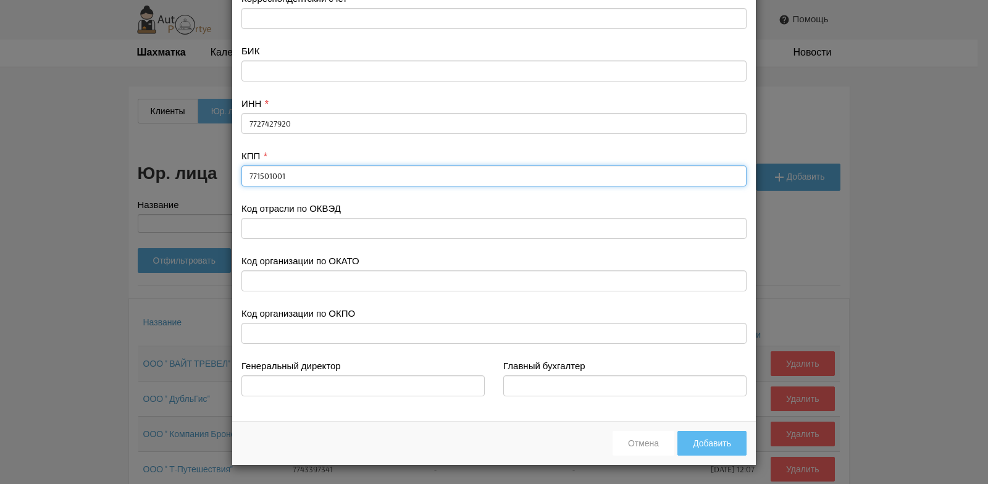
type input "771501001"
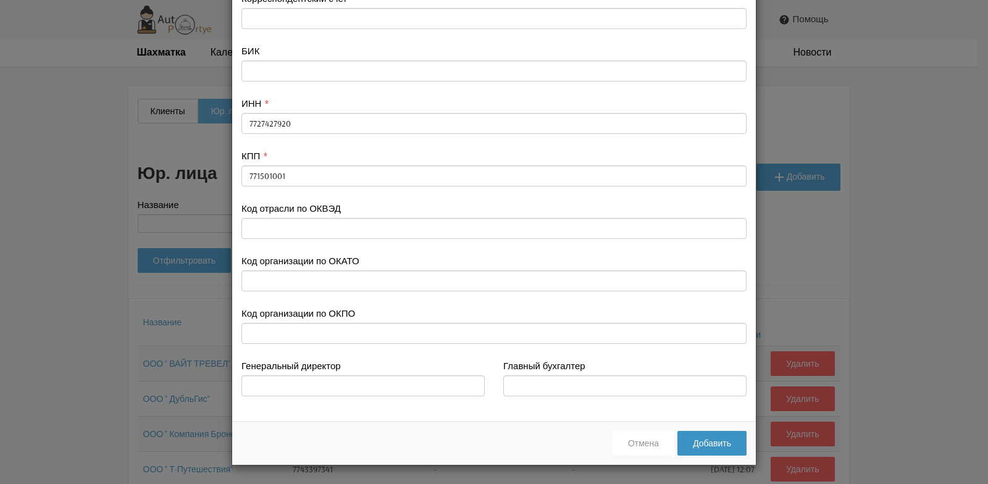
click at [711, 445] on button "Добавить" at bounding box center [711, 443] width 69 height 25
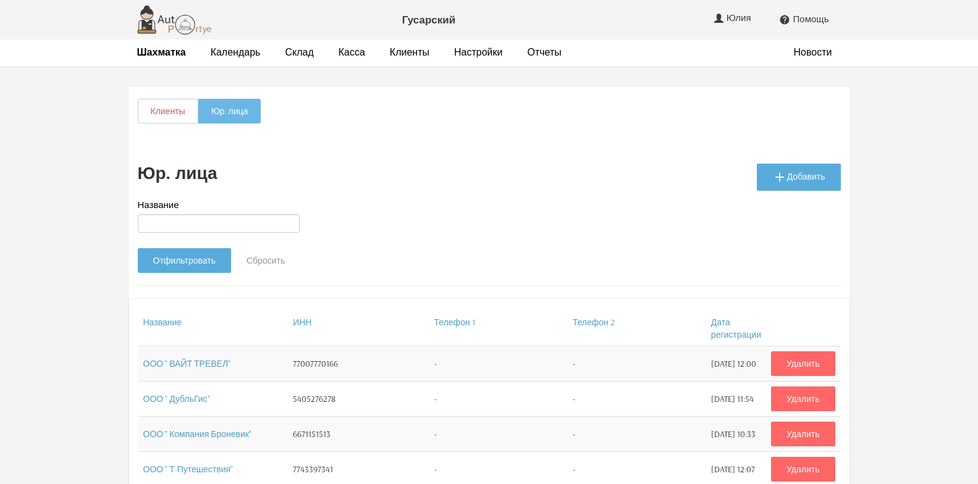
click at [167, 115] on link "Клиенты" at bounding box center [168, 111] width 61 height 25
